Goal: Information Seeking & Learning: Find specific fact

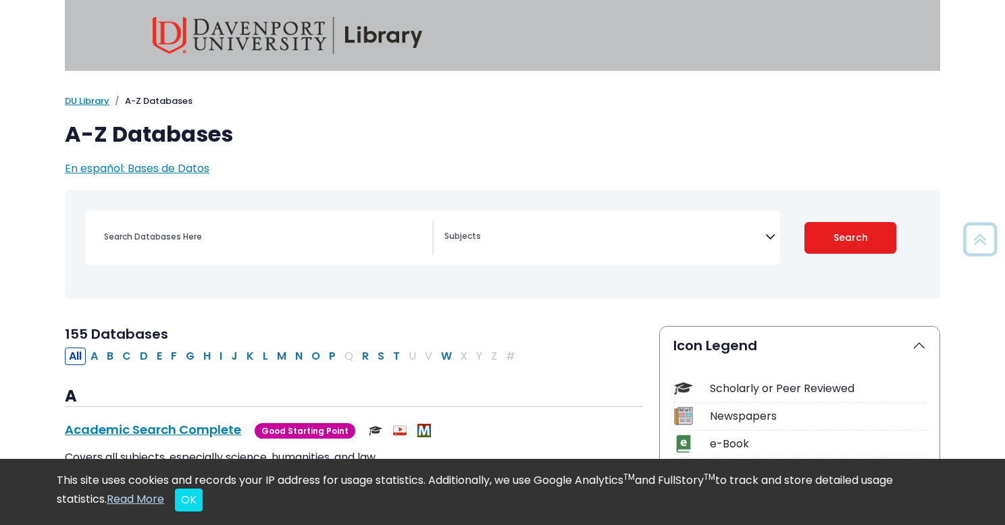
select select "Database Subject Filter"
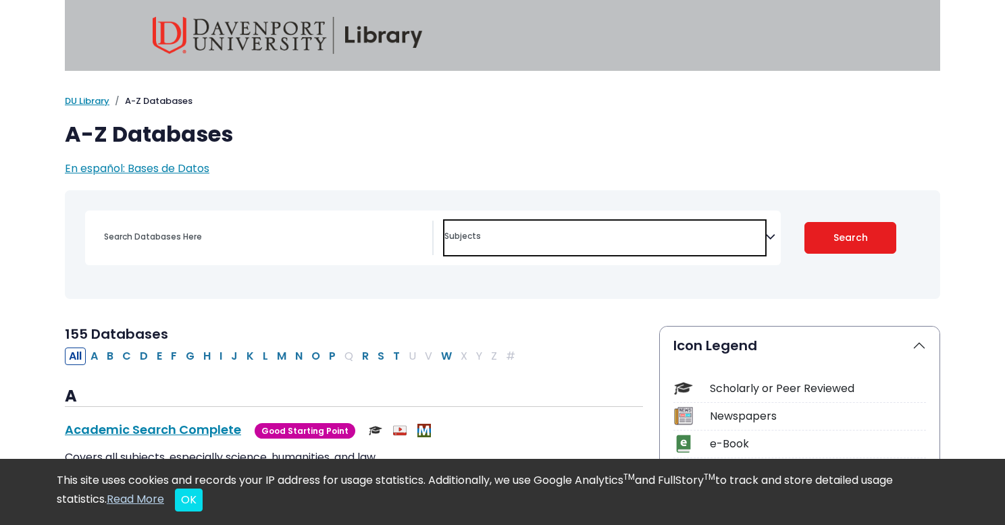
click at [478, 244] on span "Search filters" at bounding box center [604, 238] width 321 height 34
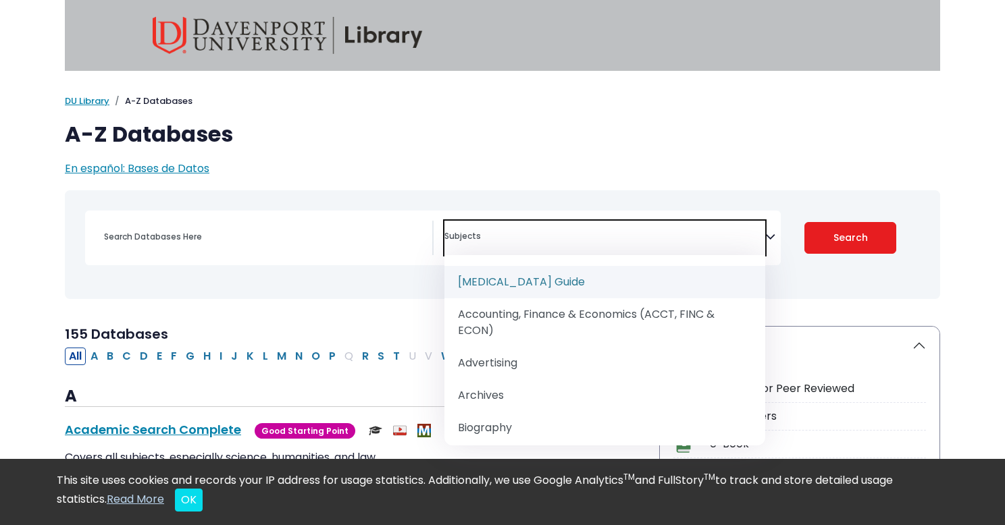
click at [300, 251] on div "Search filters" at bounding box center [264, 237] width 336 height 32
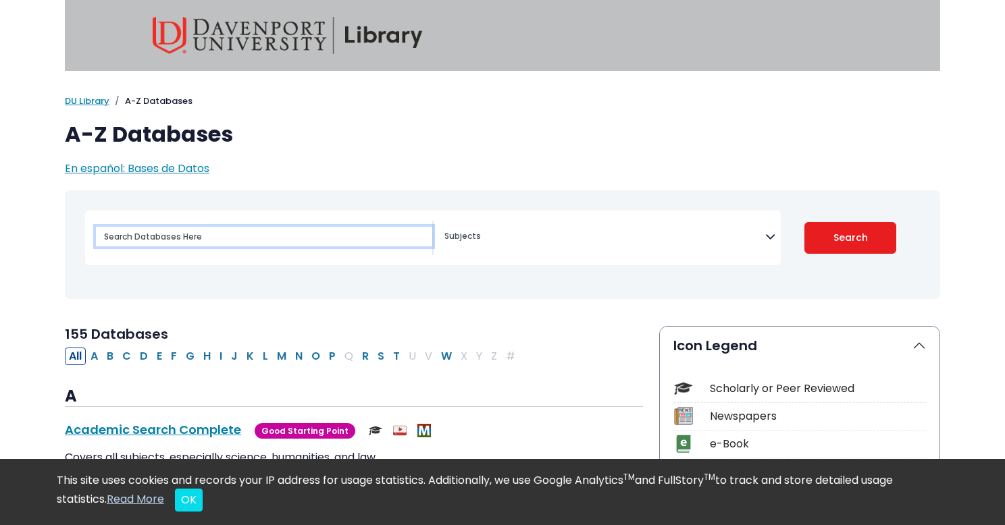
click at [266, 237] on input "Search database by title or keyword" at bounding box center [264, 237] width 336 height 20
type input "mintel"
click at [804, 222] on button "Search" at bounding box center [850, 238] width 93 height 32
select select "Database Subject Filter"
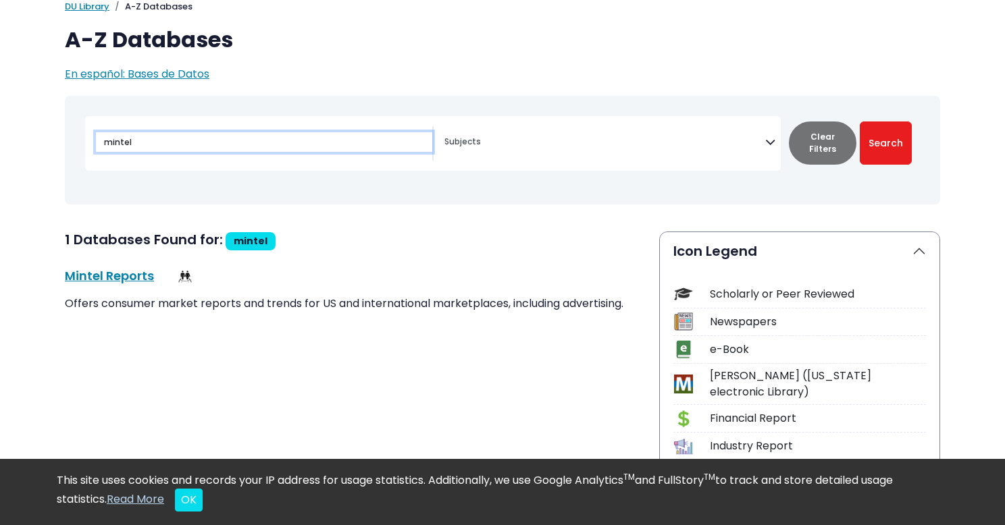
scroll to position [114, 0]
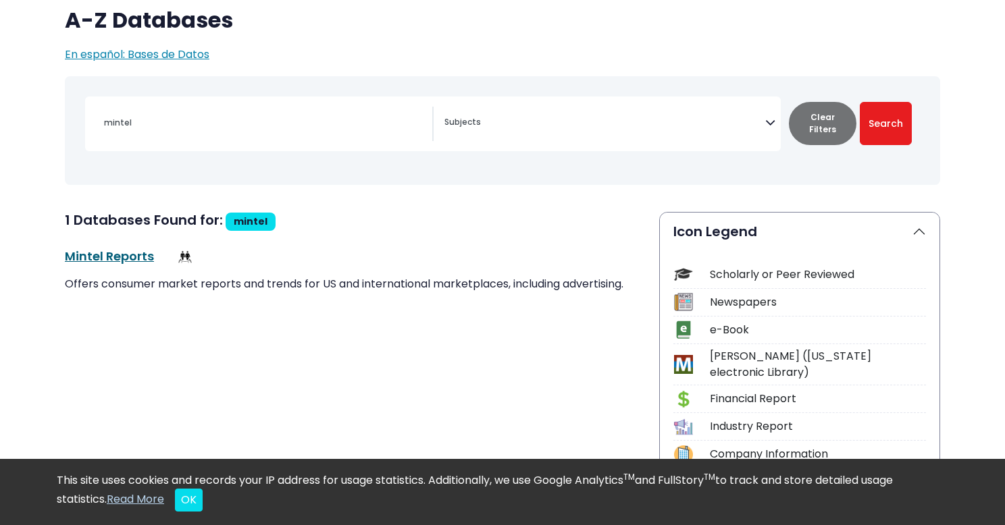
click at [110, 252] on link "Mintel Reports This link opens in a new window" at bounding box center [109, 256] width 89 height 17
